Goal: Task Accomplishment & Management: Use online tool/utility

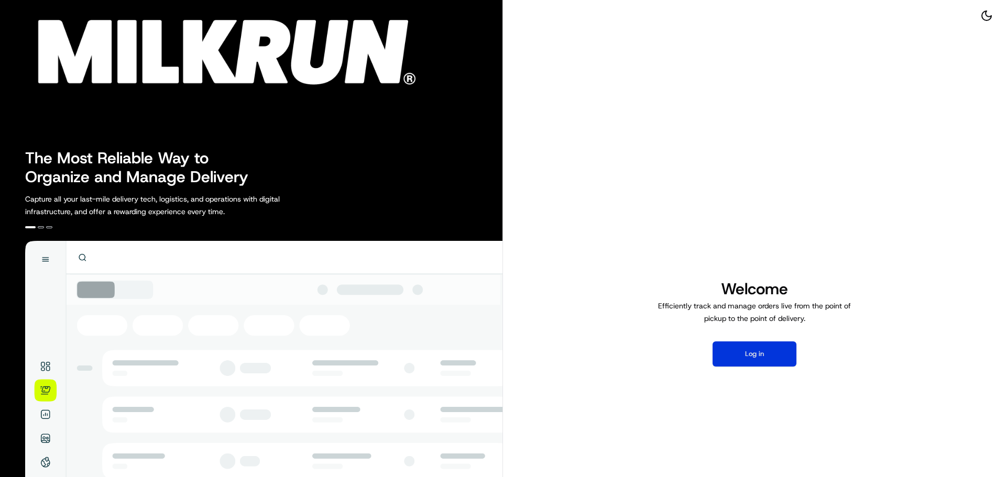
click at [749, 362] on button "Log in" at bounding box center [755, 354] width 84 height 25
